Goal: Task Accomplishment & Management: Manage account settings

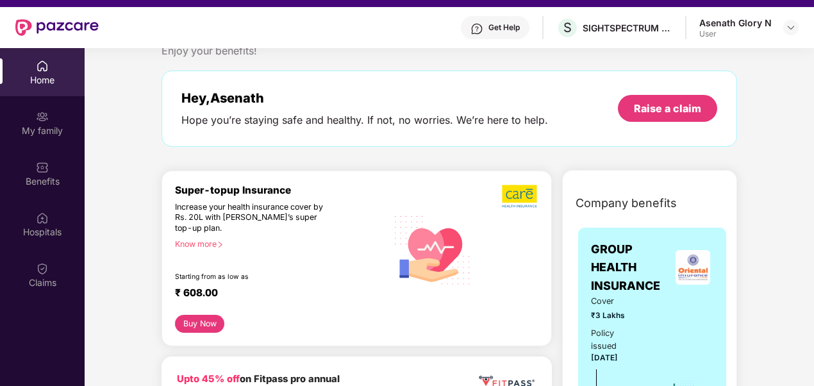
scroll to position [31, 0]
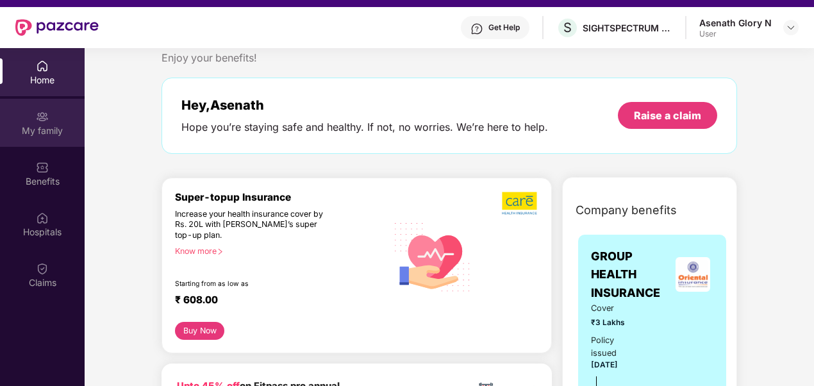
click at [32, 119] on div "My family" at bounding box center [42, 123] width 85 height 48
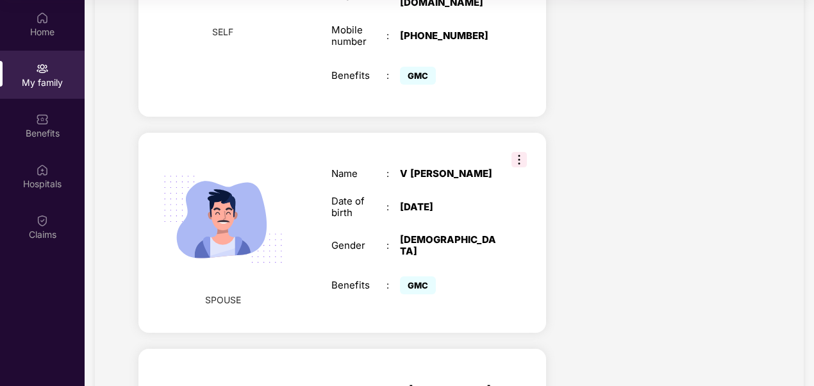
scroll to position [462, 0]
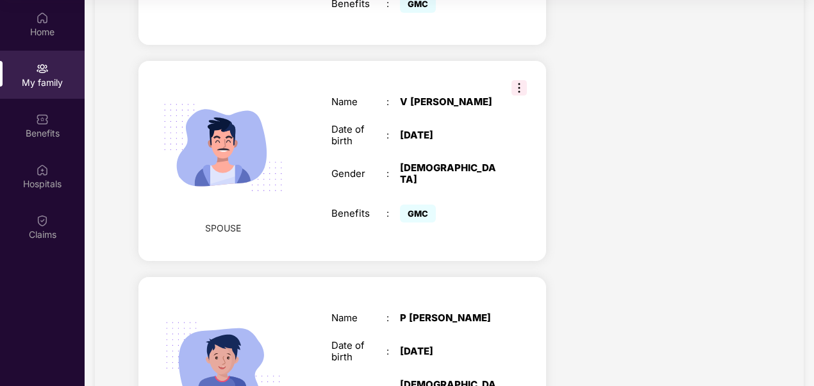
click at [517, 80] on img at bounding box center [519, 87] width 15 height 15
click at [521, 94] on img at bounding box center [523, 99] width 10 height 10
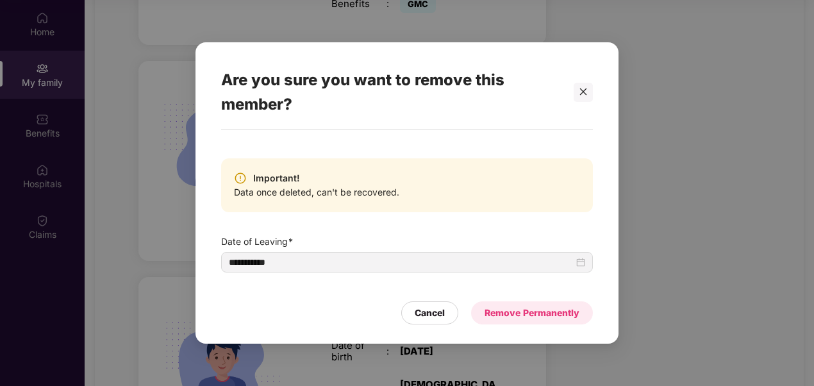
click at [540, 312] on div "Remove Permanently" at bounding box center [532, 313] width 95 height 14
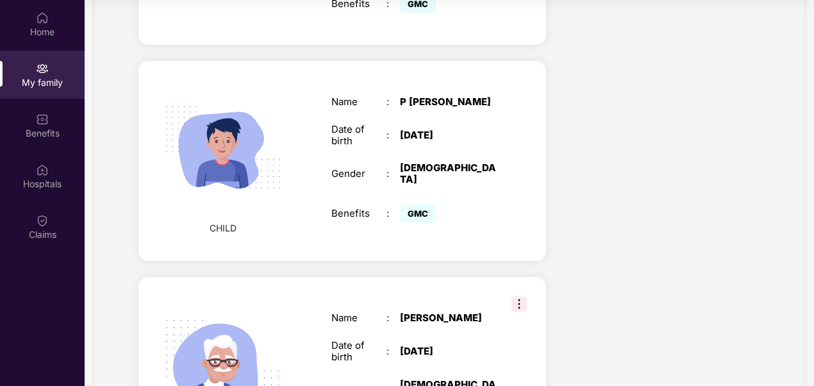
click at [536, 218] on div "CHILD Name : [PERSON_NAME] Date of birth : [DEMOGRAPHIC_DATA] Gender : [DEMOGRA…" at bounding box center [342, 161] width 408 height 201
click at [524, 296] on img at bounding box center [519, 303] width 15 height 15
click at [531, 317] on span "Remove" at bounding box center [541, 315] width 47 height 14
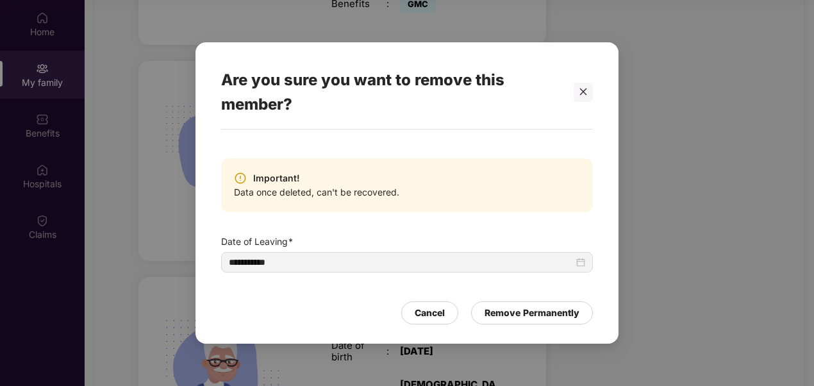
click at [531, 317] on div "Remove Permanently" at bounding box center [532, 313] width 95 height 14
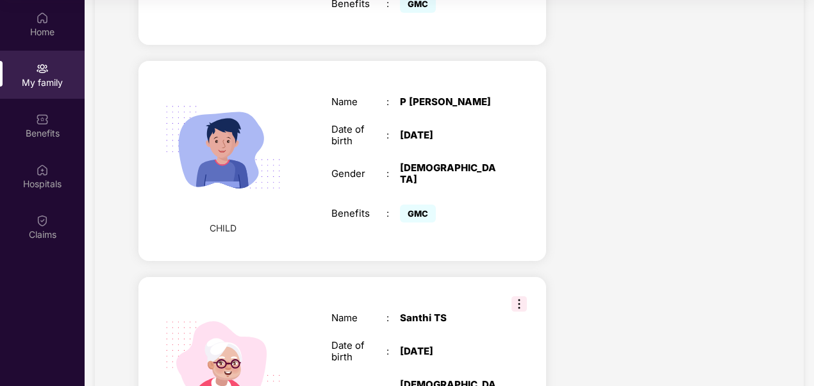
click at [518, 296] on img at bounding box center [519, 303] width 15 height 15
click at [532, 312] on span "Remove" at bounding box center [549, 315] width 34 height 14
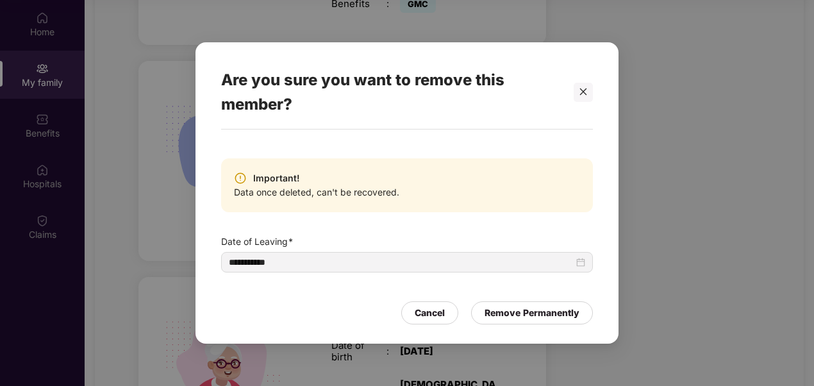
click at [532, 312] on div "Remove Permanently" at bounding box center [532, 313] width 95 height 14
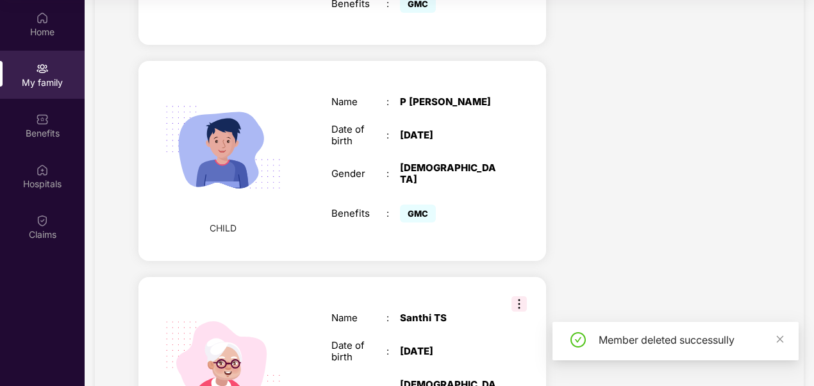
scroll to position [377, 0]
